Goal: Transaction & Acquisition: Purchase product/service

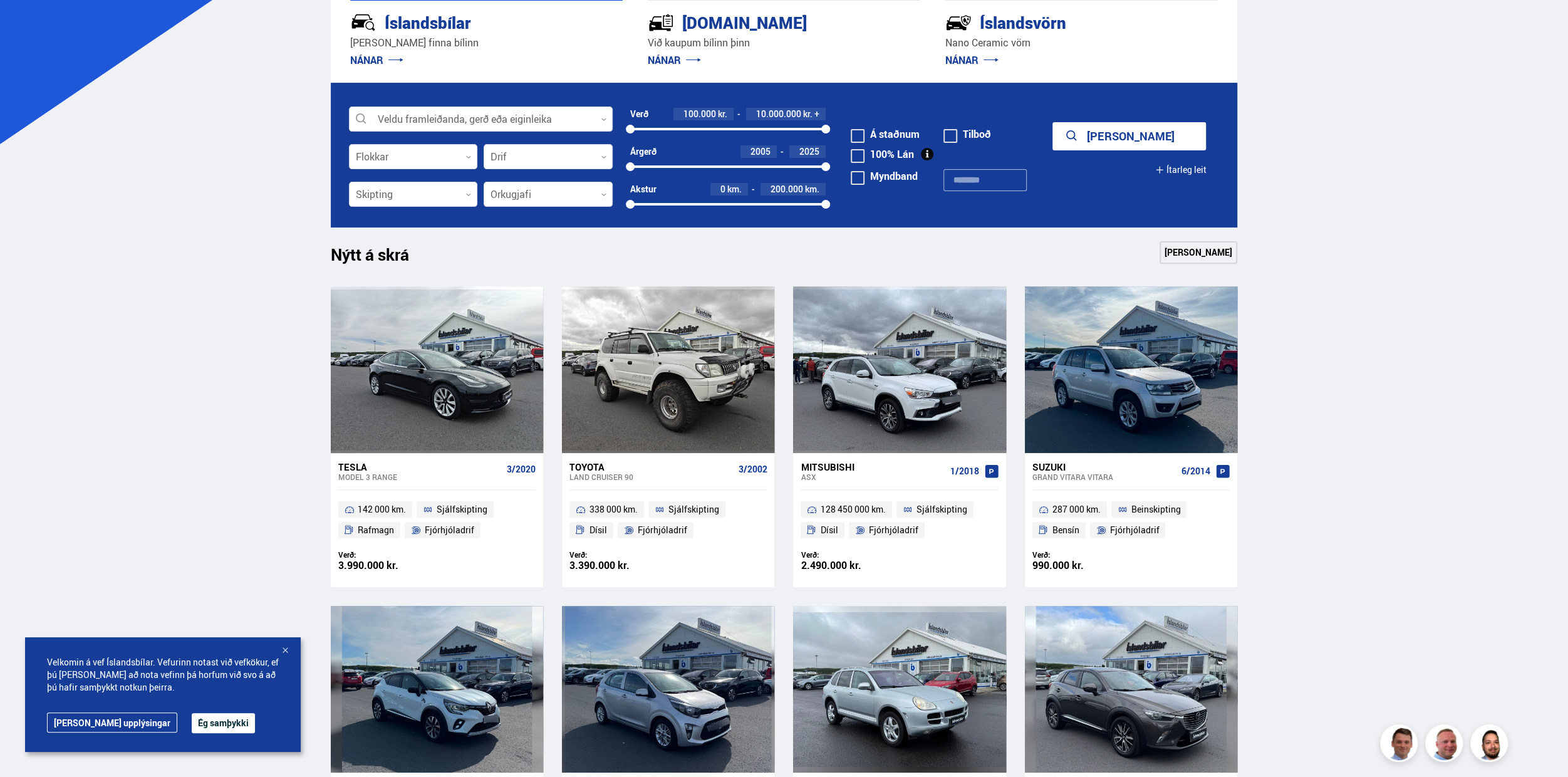
scroll to position [376, 0]
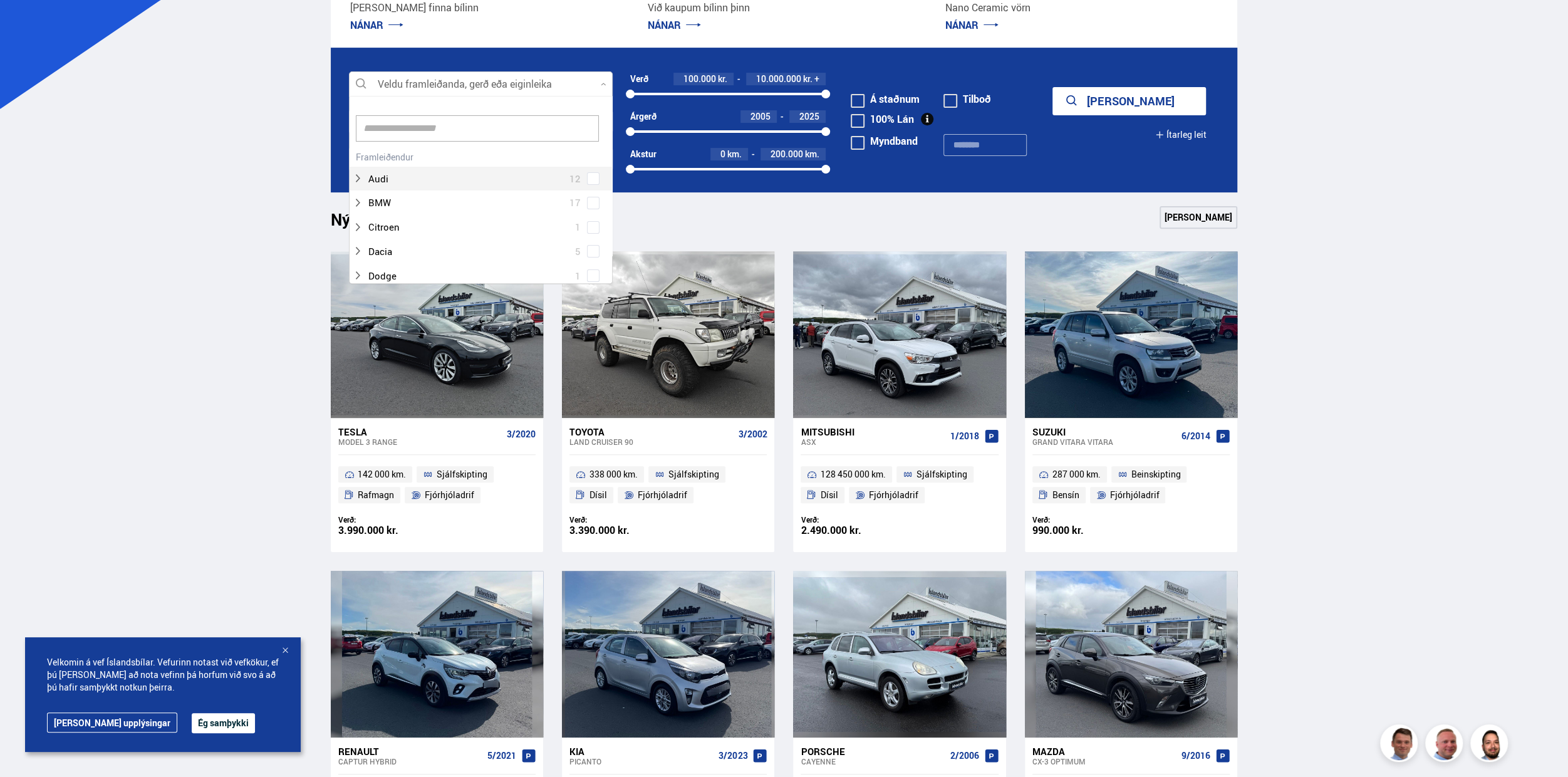
click at [462, 80] on div at bounding box center [481, 85] width 264 height 25
click at [387, 218] on div at bounding box center [469, 222] width 231 height 18
click at [418, 244] on div at bounding box center [494, 246] width 231 height 18
click at [591, 247] on span at bounding box center [593, 247] width 5 height 5
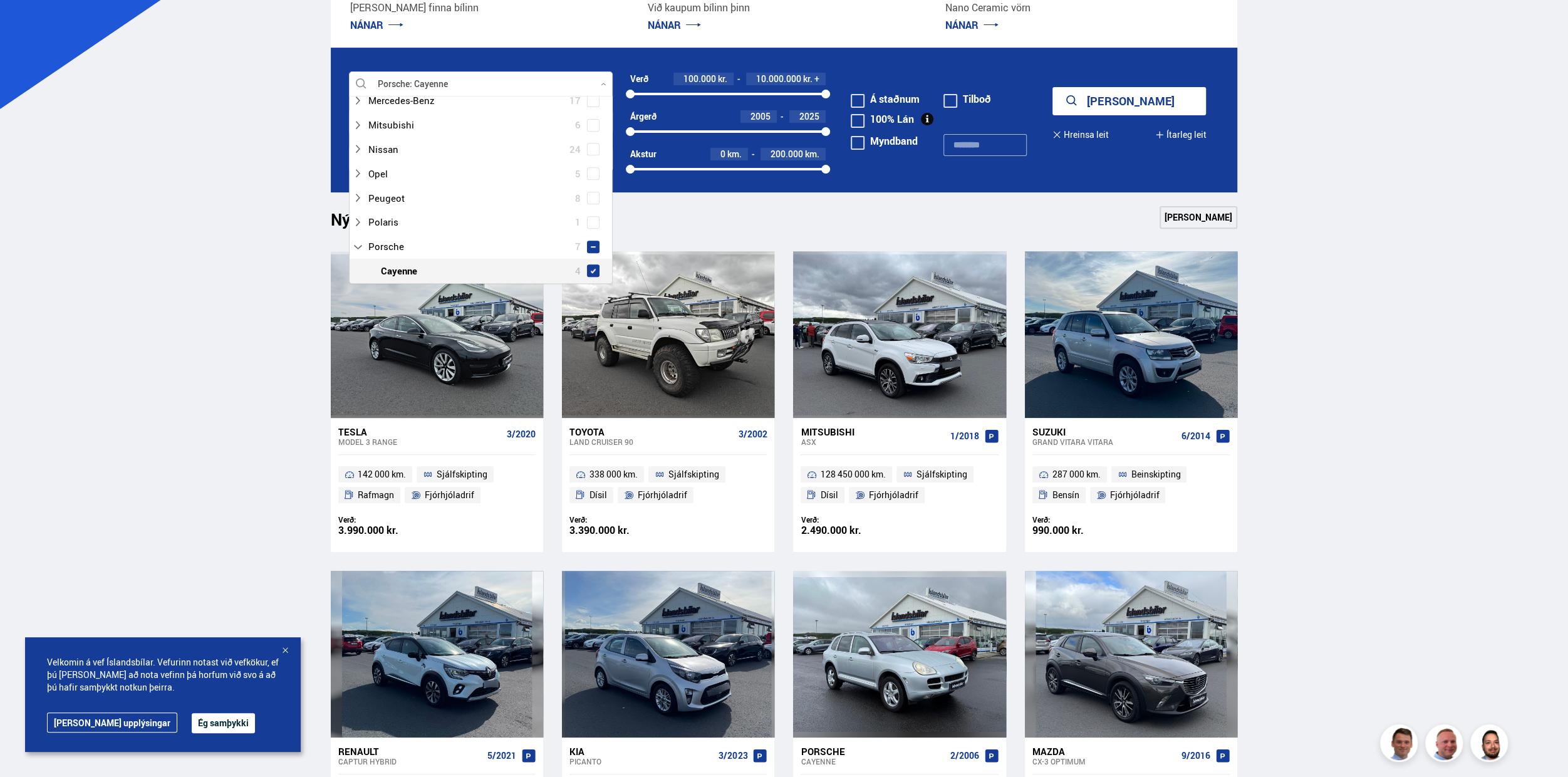
scroll to position [588, 0]
click at [1134, 99] on button "Sýna 4 bíla" at bounding box center [1129, 101] width 153 height 28
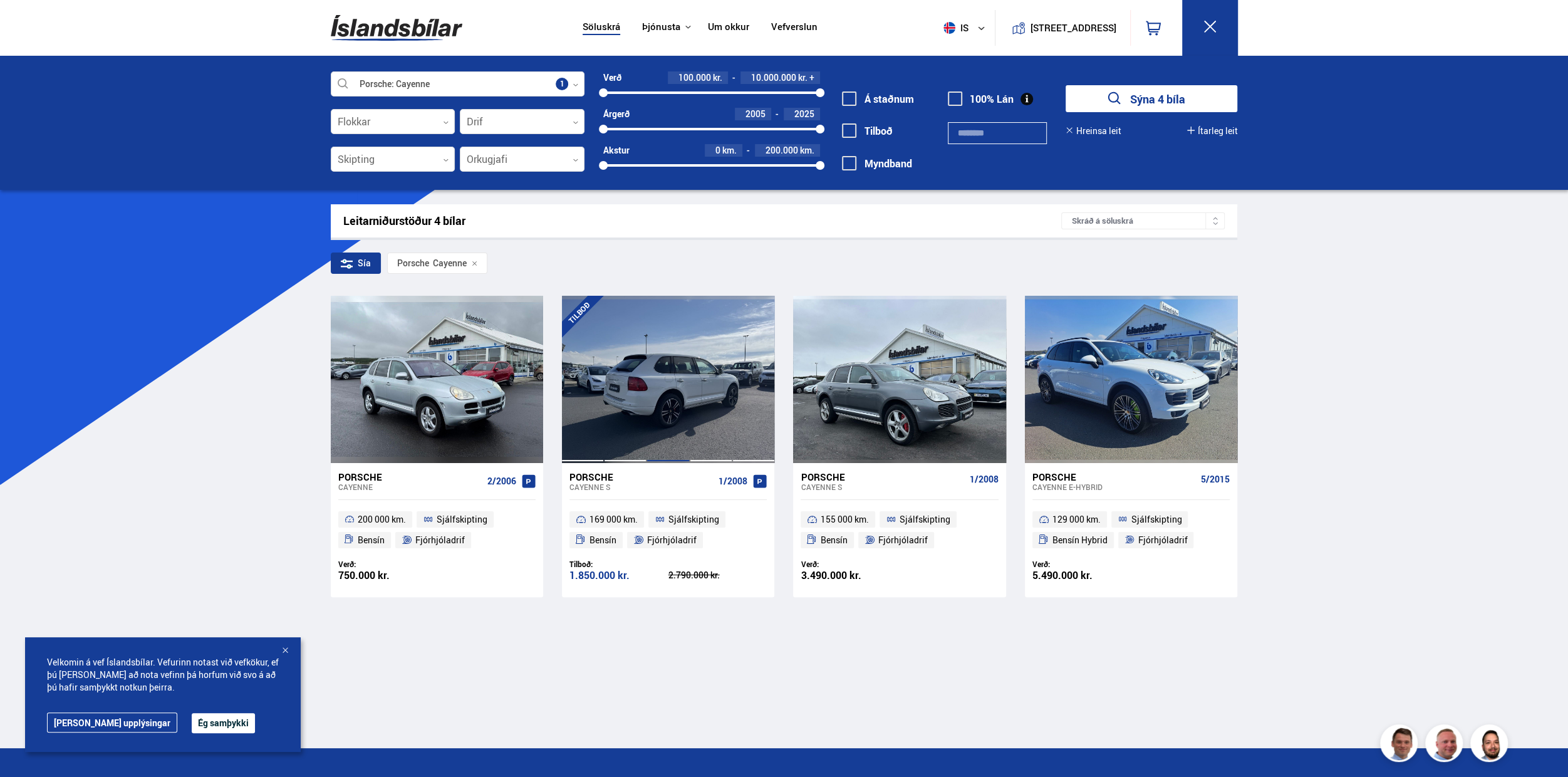
click at [684, 403] on div at bounding box center [668, 379] width 43 height 167
